Goal: Task Accomplishment & Management: Complete application form

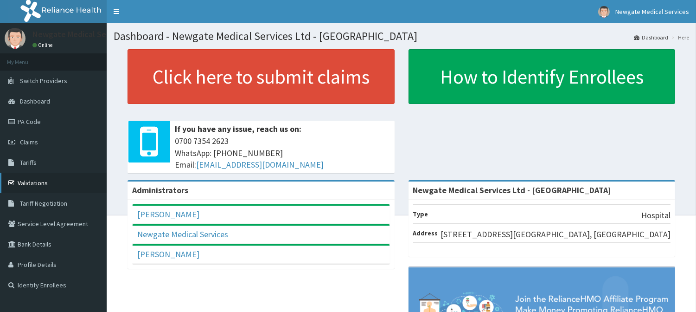
click at [34, 184] on link "Validations" at bounding box center [53, 183] width 107 height 20
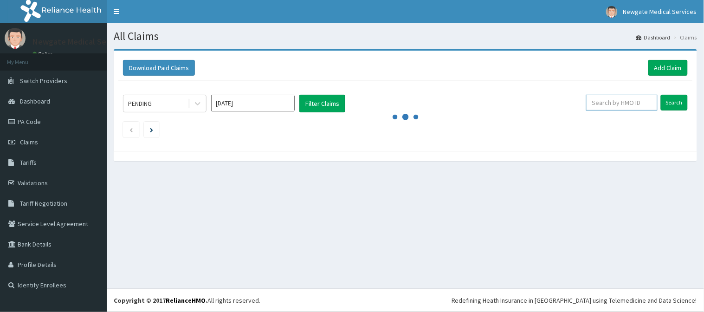
paste input "TOO/10172/C"
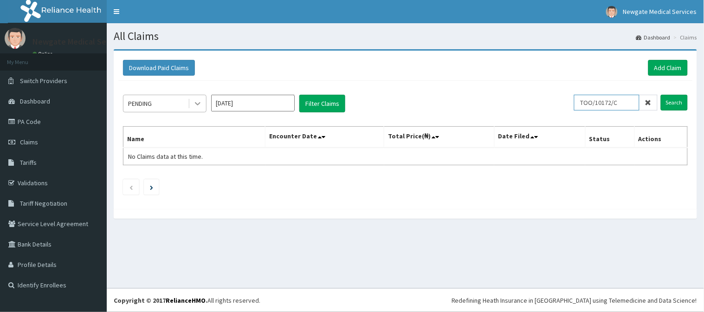
type input "TOO/10172/C"
click at [197, 102] on icon at bounding box center [197, 103] width 9 height 9
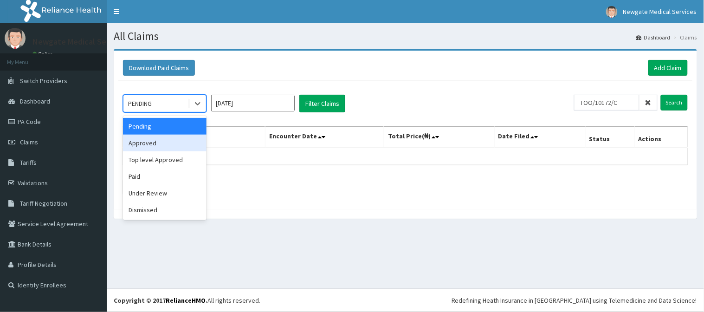
click at [178, 141] on div "Approved" at bounding box center [165, 143] width 84 height 17
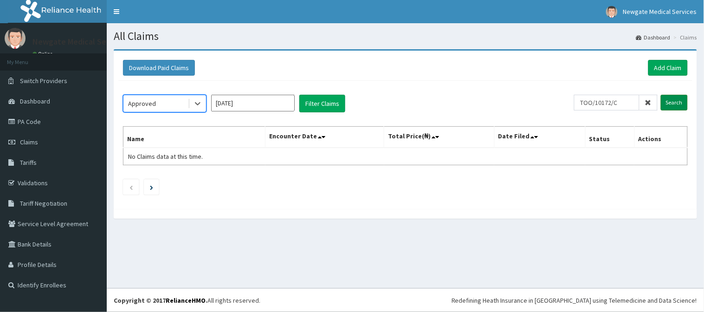
click at [676, 104] on input "Search" at bounding box center [674, 103] width 27 height 16
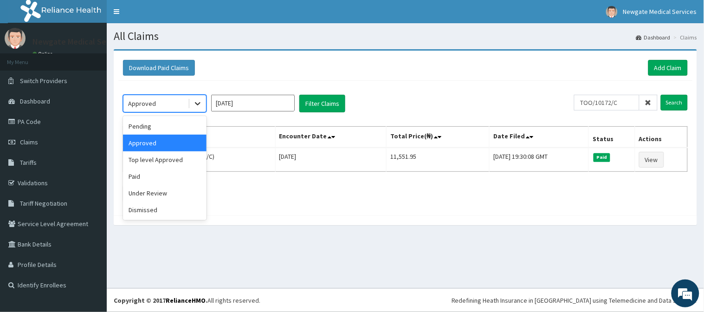
click at [197, 101] on icon at bounding box center [197, 103] width 9 height 9
click at [183, 163] on div "Top level Approved" at bounding box center [165, 159] width 84 height 17
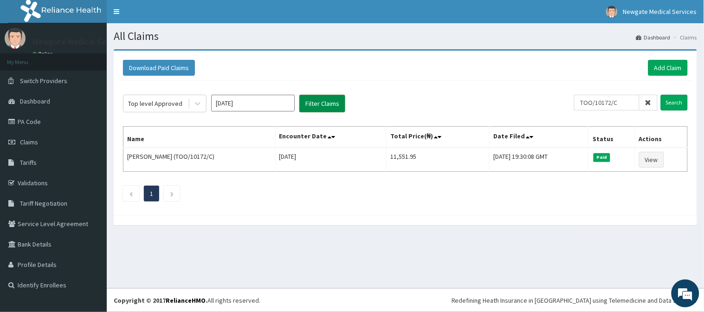
click at [322, 100] on button "Filter Claims" at bounding box center [322, 104] width 46 height 18
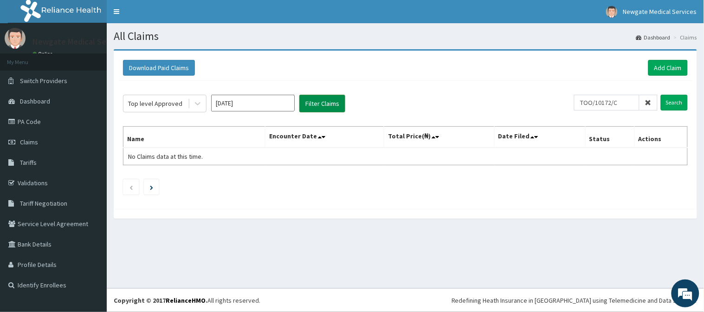
click at [323, 101] on button "Filter Claims" at bounding box center [322, 104] width 46 height 18
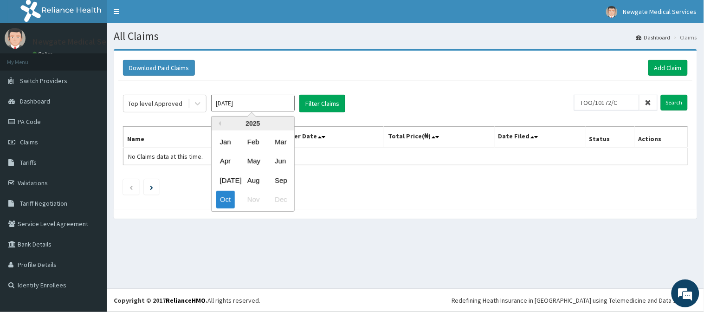
click at [257, 100] on input "Oct 2025" at bounding box center [253, 103] width 84 height 17
click at [282, 178] on div "Sep" at bounding box center [280, 180] width 19 height 17
type input "Sep 2025"
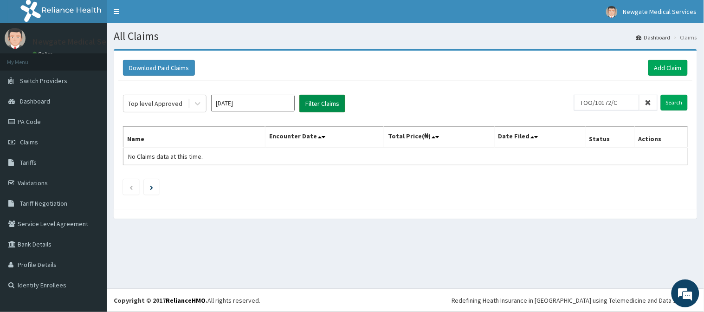
click at [333, 109] on button "Filter Claims" at bounding box center [322, 104] width 46 height 18
click at [649, 103] on icon at bounding box center [648, 102] width 6 height 6
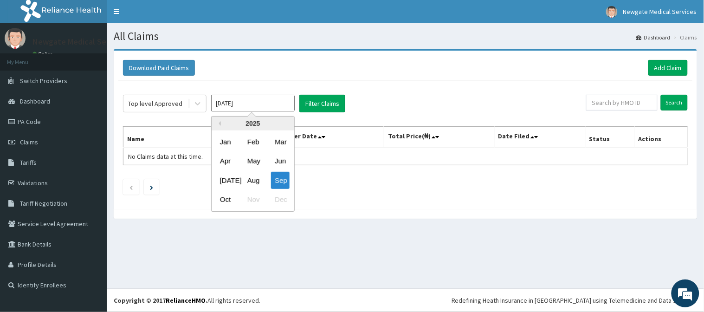
click at [280, 100] on input "Sep 2025" at bounding box center [253, 103] width 84 height 17
click at [225, 198] on div "Oct" at bounding box center [225, 199] width 19 height 17
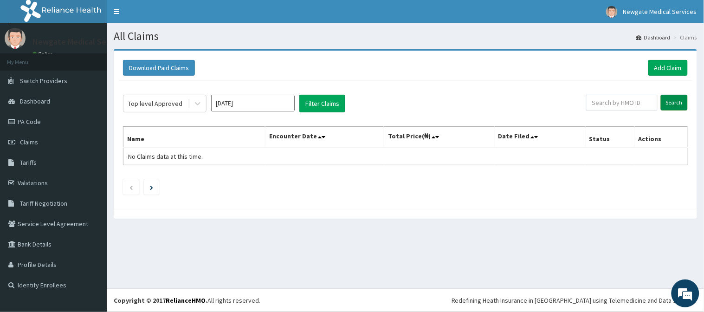
click at [675, 109] on input "Search" at bounding box center [674, 103] width 27 height 16
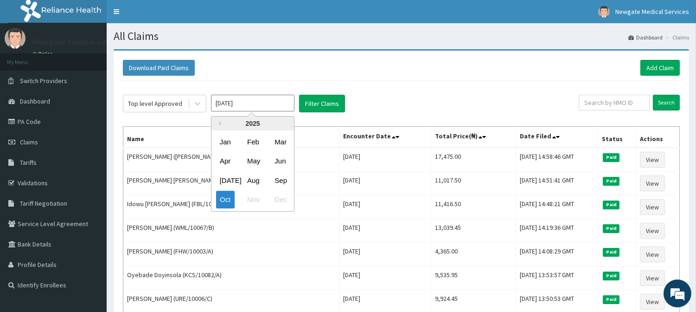
click at [261, 104] on input "[DATE]" at bounding box center [253, 103] width 84 height 17
click at [279, 181] on div "Sep" at bounding box center [280, 180] width 19 height 17
type input "[DATE]"
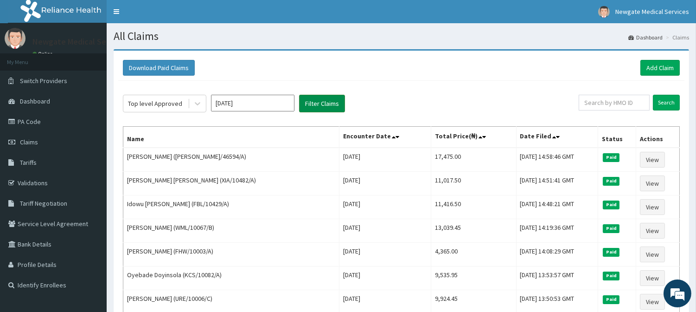
click at [329, 107] on button "Filter Claims" at bounding box center [322, 104] width 46 height 18
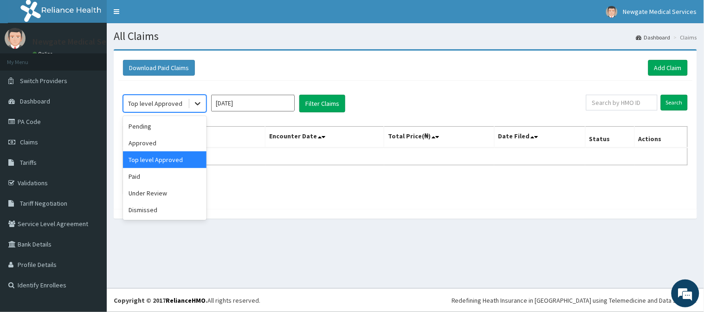
click at [191, 105] on div at bounding box center [197, 103] width 17 height 17
click at [144, 179] on div "Paid" at bounding box center [165, 176] width 84 height 17
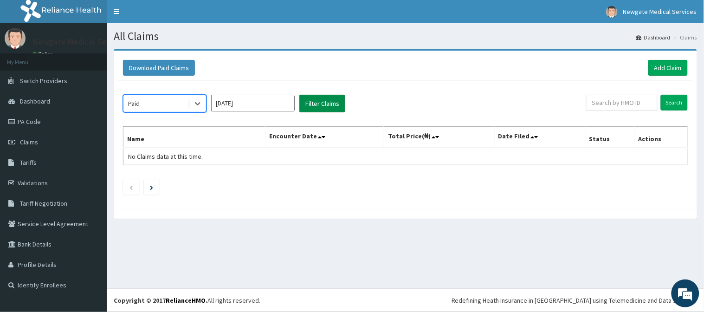
click at [327, 105] on button "Filter Claims" at bounding box center [322, 104] width 46 height 18
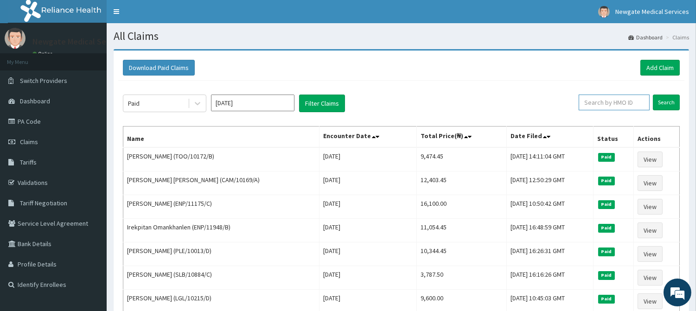
paste input "CYU/10231/A"
type input "CYU/10231/A"
click at [673, 103] on input "Search" at bounding box center [666, 103] width 27 height 16
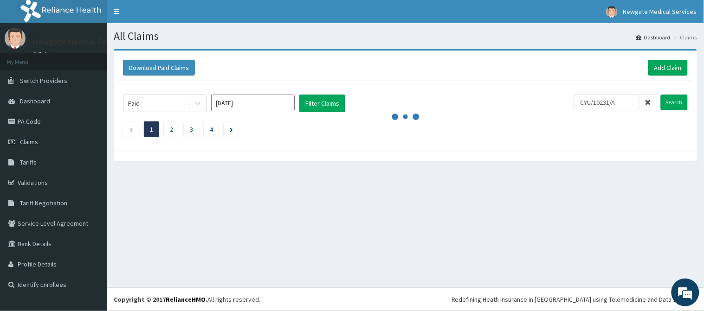
click at [649, 100] on icon at bounding box center [648, 102] width 6 height 6
click at [665, 69] on link "Add Claim" at bounding box center [667, 68] width 39 height 16
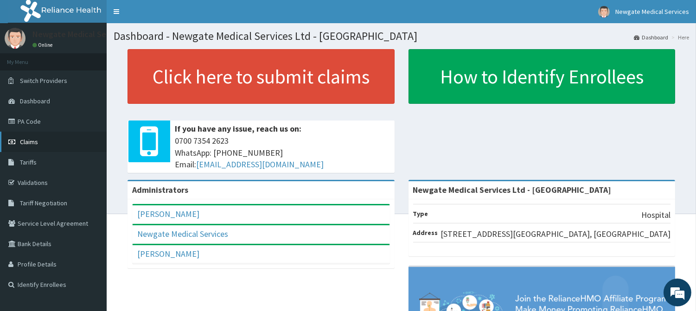
click at [39, 147] on link "Claims" at bounding box center [53, 142] width 107 height 20
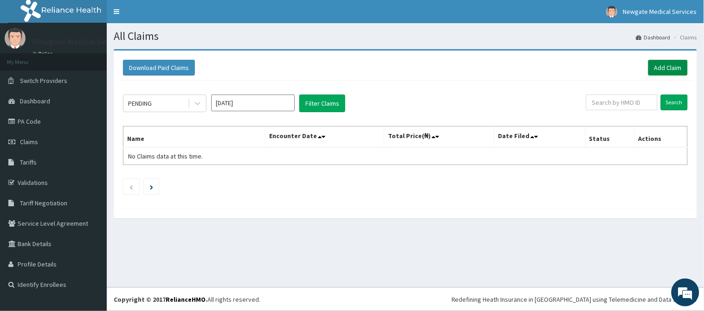
click at [676, 72] on link "Add Claim" at bounding box center [667, 68] width 39 height 16
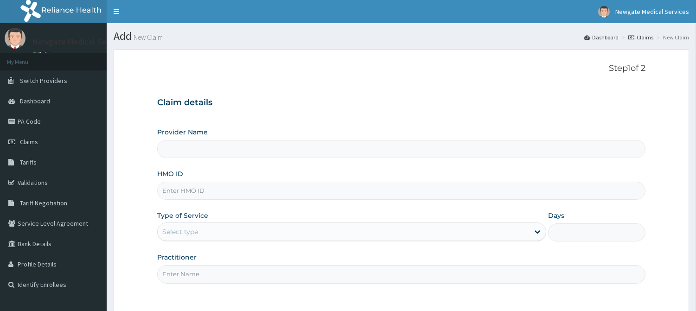
type input "Newgate Medical Services Ltd - [GEOGRAPHIC_DATA]"
paste input "CYU/10231/A"
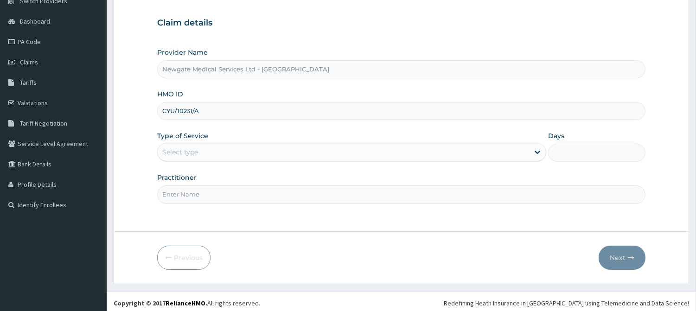
scroll to position [84, 0]
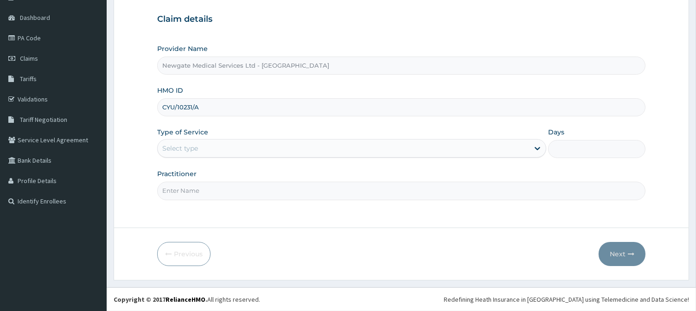
type input "CYU/10231/A"
click at [226, 154] on div "Select type" at bounding box center [344, 148] width 372 height 15
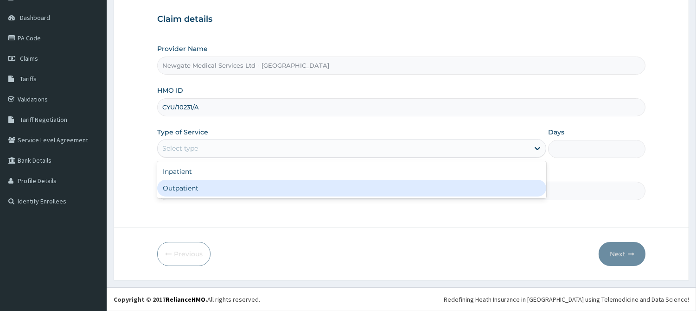
click at [188, 186] on div "Outpatient" at bounding box center [351, 188] width 389 height 17
type input "1"
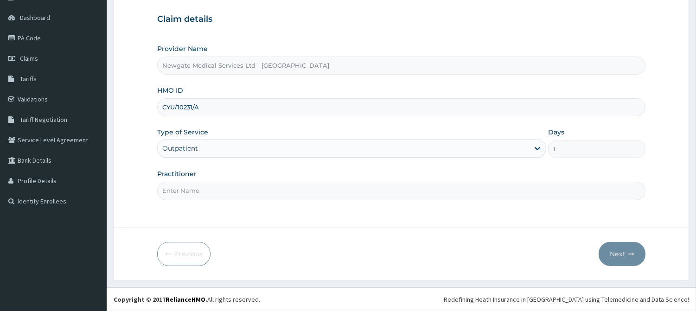
click at [220, 196] on input "Practitioner" at bounding box center [401, 191] width 488 height 18
type input "A"
click at [280, 198] on input "DR" at bounding box center [401, 191] width 488 height 18
type input "DR ADEOLA"
click at [621, 260] on button "Next" at bounding box center [622, 254] width 47 height 24
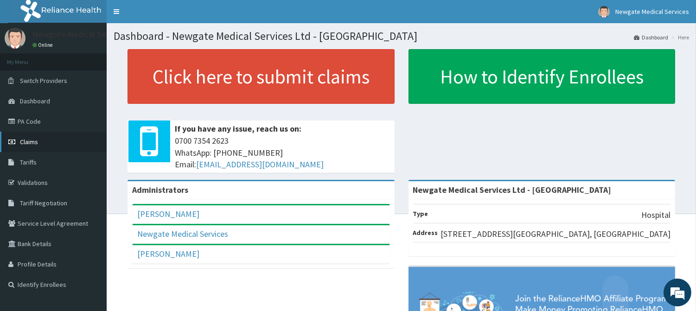
click at [29, 144] on span "Claims" at bounding box center [29, 142] width 18 height 8
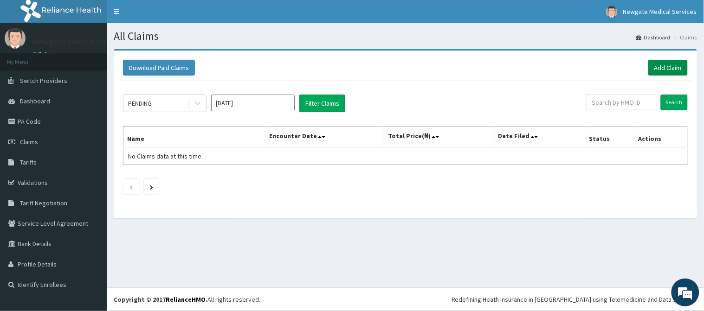
click at [667, 71] on link "Add Claim" at bounding box center [667, 68] width 39 height 16
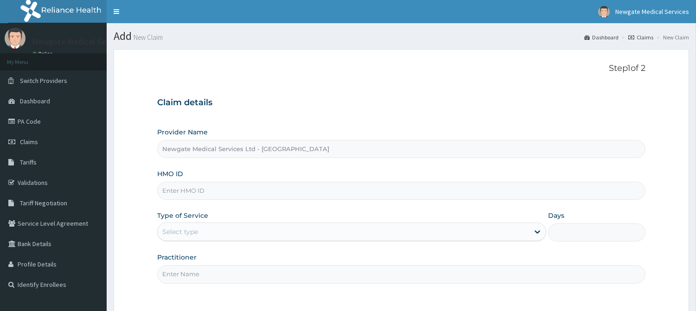
type input "Newgate Medical Services Ltd - [GEOGRAPHIC_DATA]"
paste input "CYU/10231/A"
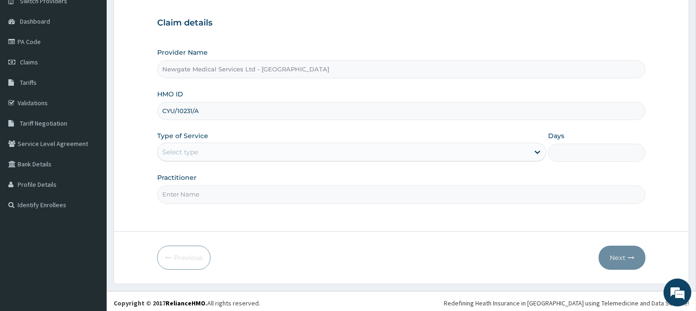
scroll to position [84, 0]
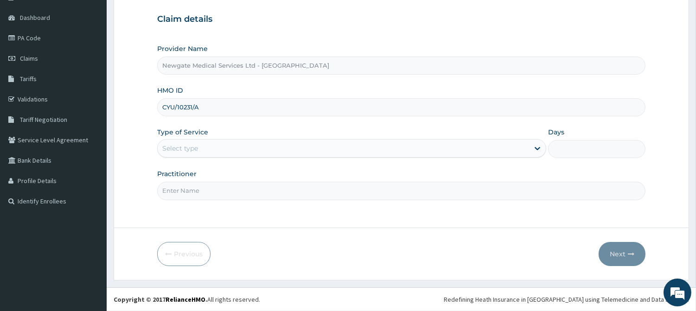
type input "CYU/10231/A"
click at [244, 151] on div "Select type" at bounding box center [344, 148] width 372 height 15
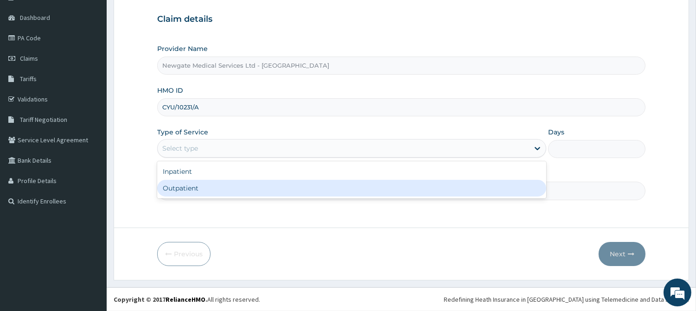
click at [198, 192] on div "Outpatient" at bounding box center [351, 188] width 389 height 17
type input "1"
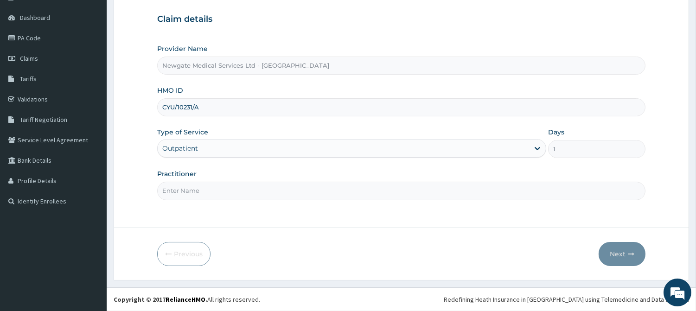
click at [244, 193] on input "Practitioner" at bounding box center [401, 191] width 488 height 18
type input "DR ADEOLA"
click at [618, 253] on button "Next" at bounding box center [622, 254] width 47 height 24
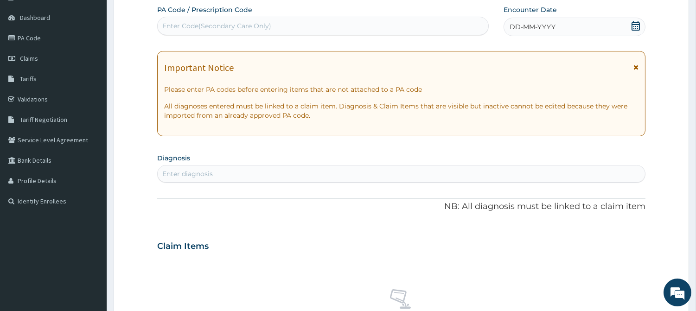
click at [634, 26] on icon at bounding box center [636, 25] width 8 height 9
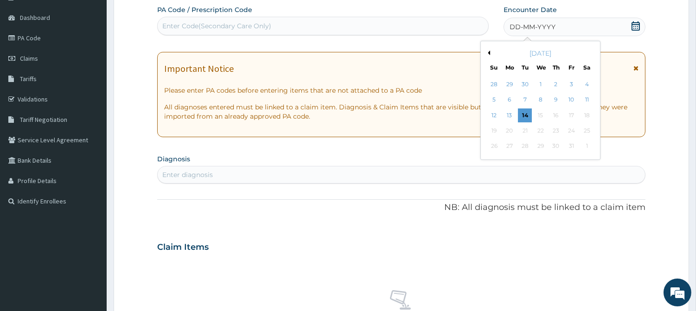
click at [489, 52] on button "Previous Month" at bounding box center [488, 53] width 5 height 5
click at [587, 130] on div "27" at bounding box center [587, 131] width 14 height 14
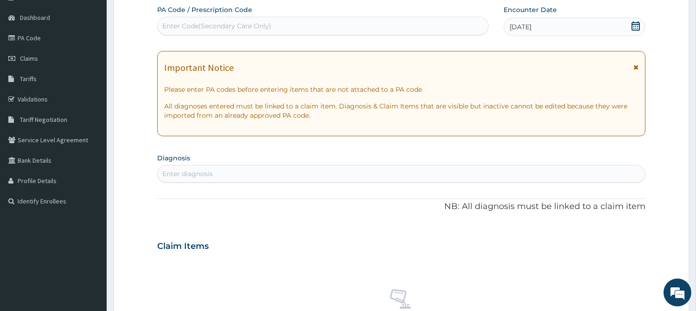
click at [257, 26] on div "Enter Code(Secondary Care Only)" at bounding box center [216, 25] width 109 height 9
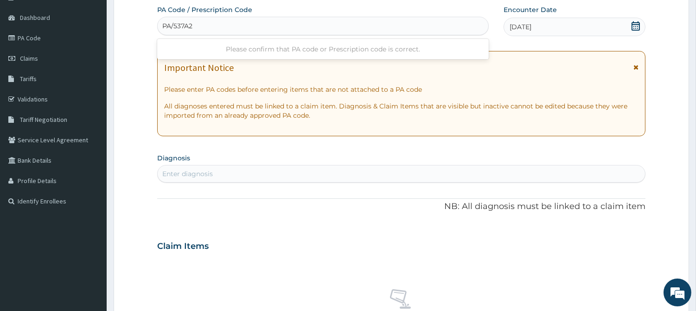
type input "PA/537A28"
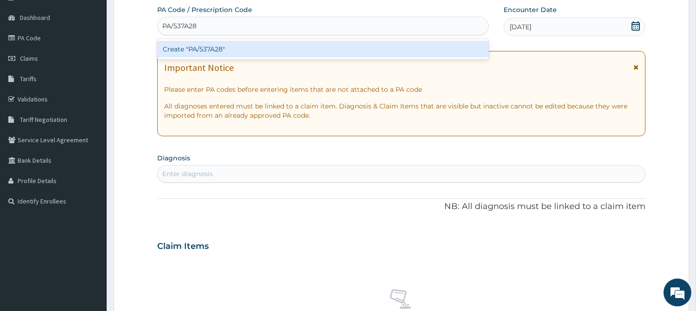
click at [203, 51] on div "Create "PA/537A28"" at bounding box center [323, 49] width 332 height 17
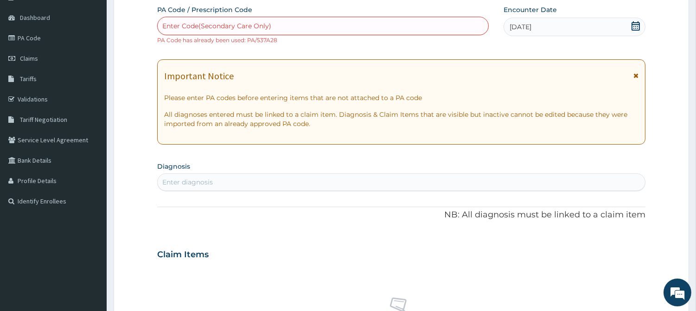
click at [235, 26] on div "Enter Code(Secondary Care Only)" at bounding box center [216, 25] width 109 height 9
type input "PA/537A28"
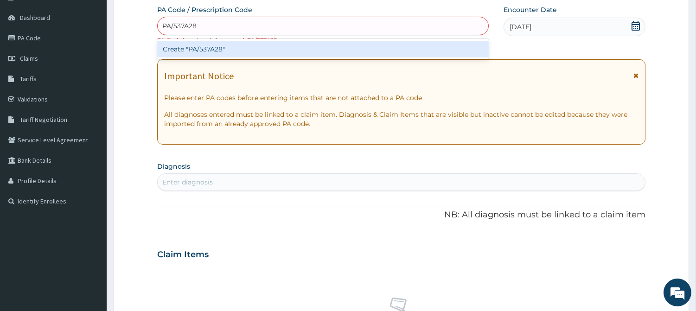
click at [210, 46] on div "Create "PA/537A28"" at bounding box center [323, 49] width 332 height 17
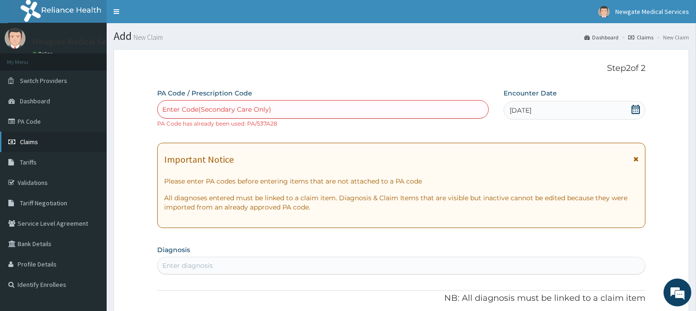
click at [25, 144] on span "Claims" at bounding box center [29, 142] width 18 height 8
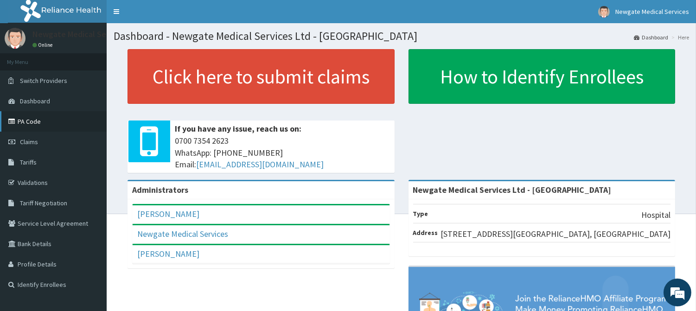
click at [32, 123] on link "PA Code" at bounding box center [53, 121] width 107 height 20
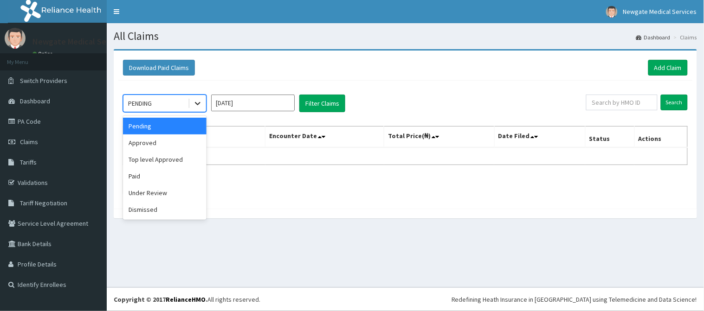
click at [196, 101] on icon at bounding box center [197, 103] width 9 height 9
click at [151, 174] on div "Paid" at bounding box center [165, 176] width 84 height 17
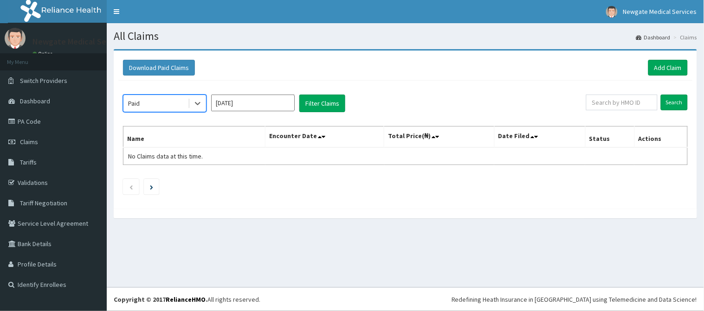
click at [270, 103] on input "[DATE]" at bounding box center [253, 103] width 84 height 17
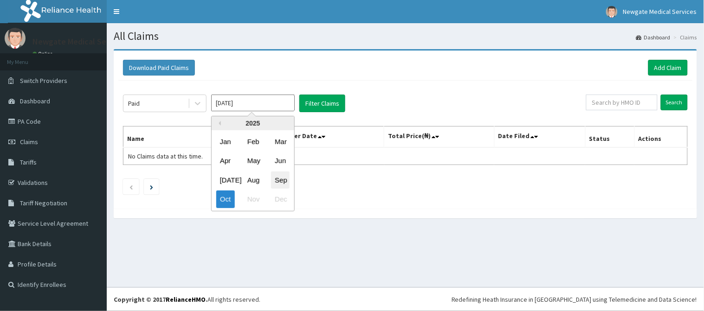
click at [282, 180] on div "Sep" at bounding box center [280, 180] width 19 height 17
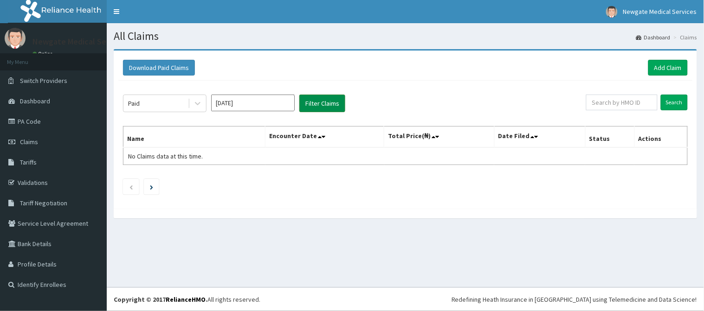
click at [325, 108] on button "Filter Claims" at bounding box center [322, 104] width 46 height 18
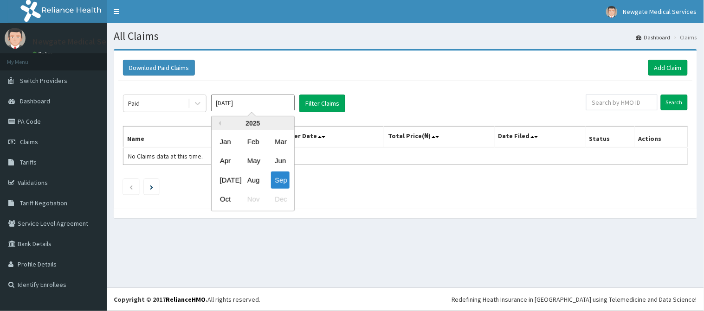
click at [258, 109] on input "[DATE]" at bounding box center [253, 103] width 84 height 17
click at [228, 203] on div "Oct" at bounding box center [225, 199] width 19 height 17
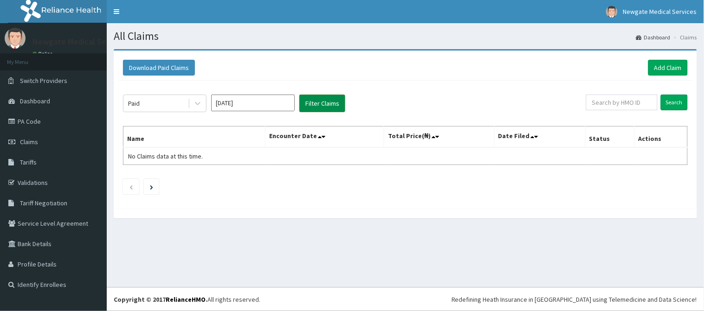
click at [320, 100] on button "Filter Claims" at bounding box center [322, 104] width 46 height 18
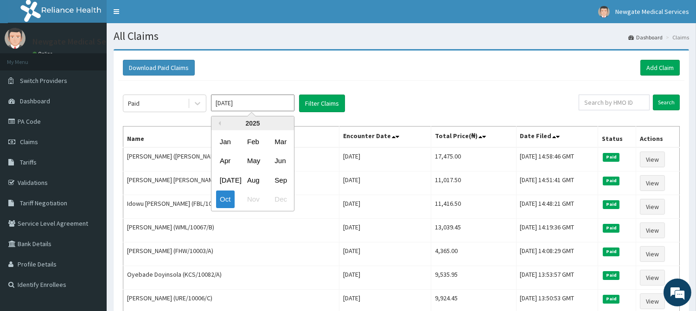
click at [276, 101] on input "[DATE]" at bounding box center [253, 103] width 84 height 17
click at [282, 178] on div "Sep" at bounding box center [280, 180] width 19 height 17
type input "[DATE]"
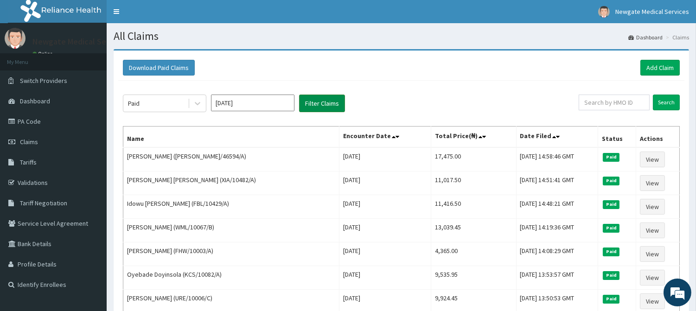
click at [324, 100] on button "Filter Claims" at bounding box center [322, 104] width 46 height 18
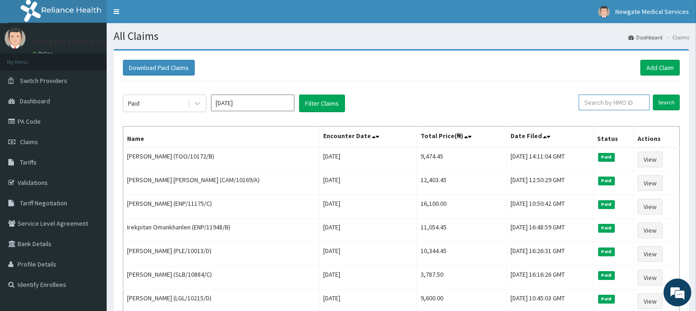
paste input "LGL/10215/C"
type input "LGL/10215/C"
click at [666, 103] on input "Search" at bounding box center [666, 103] width 27 height 16
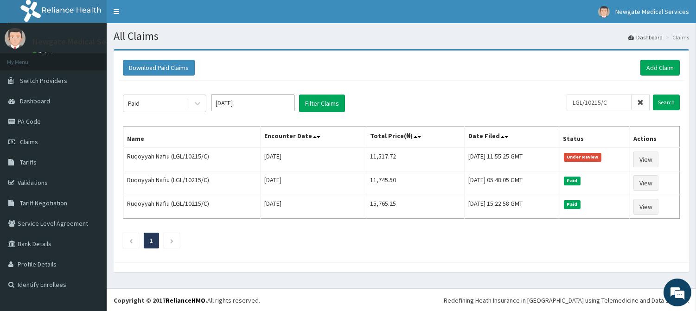
click at [639, 100] on icon at bounding box center [640, 102] width 6 height 6
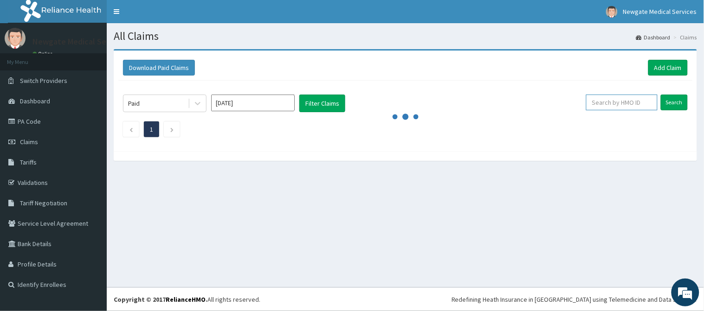
paste input "LGL/10215/A"
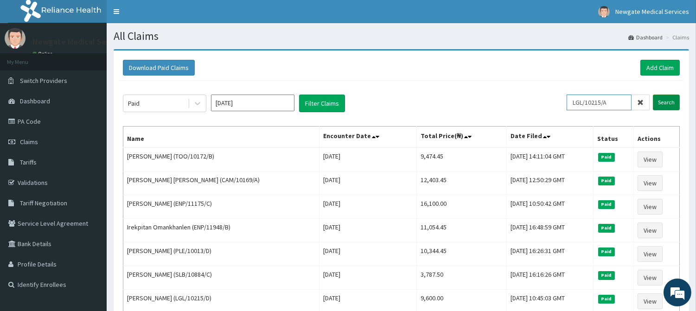
type input "LGL/10215/A"
click at [665, 103] on input "Search" at bounding box center [666, 103] width 27 height 16
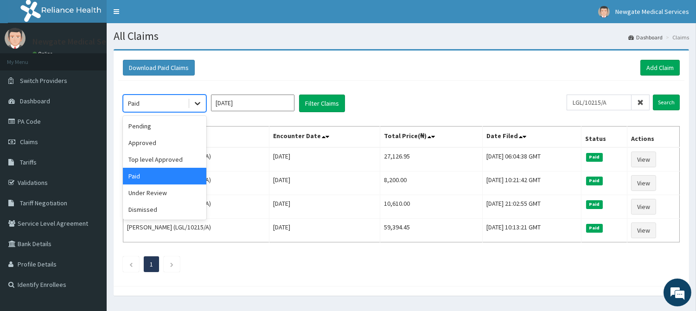
click at [200, 103] on icon at bounding box center [198, 104] width 6 height 3
click at [157, 192] on div "Under Review" at bounding box center [165, 193] width 84 height 17
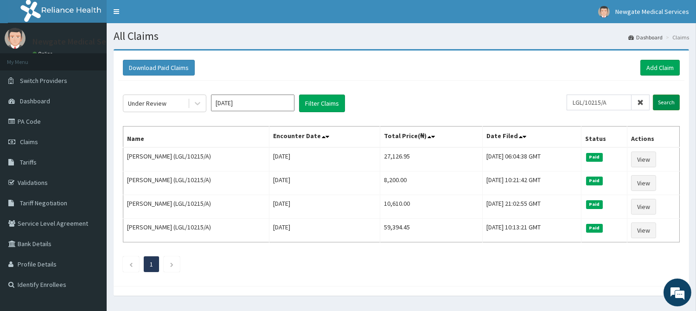
click at [664, 101] on input "Search" at bounding box center [666, 103] width 27 height 16
click at [642, 103] on icon at bounding box center [640, 102] width 6 height 6
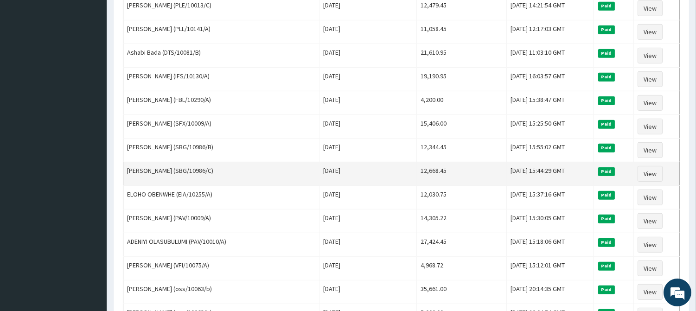
scroll to position [1119, 0]
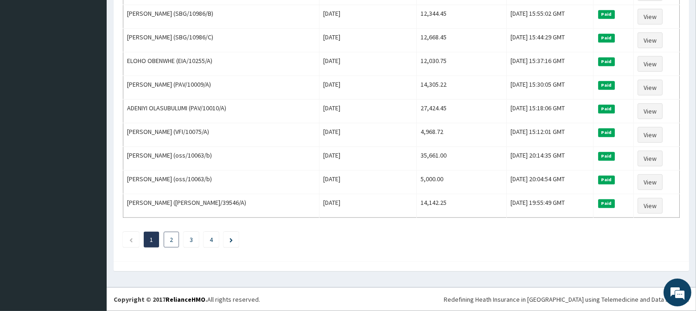
click at [169, 238] on li "2" at bounding box center [171, 240] width 15 height 16
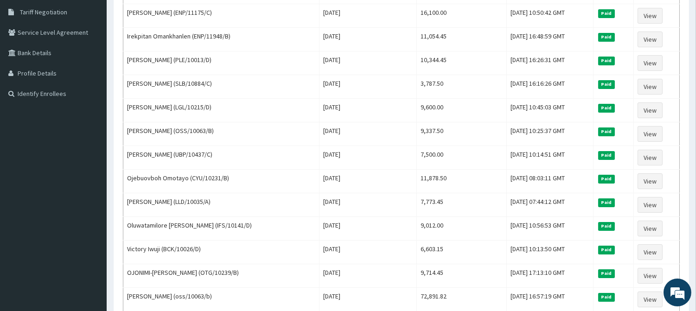
scroll to position [88, 0]
